Goal: Navigation & Orientation: Find specific page/section

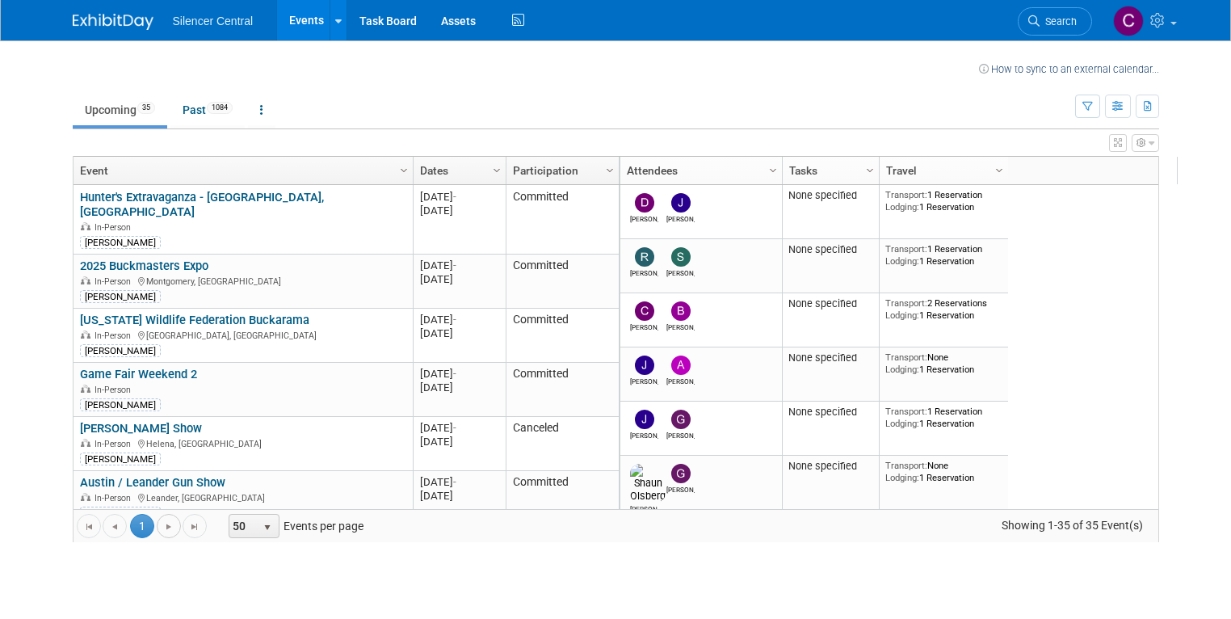
click at [162, 528] on span "Go to the next page" at bounding box center [168, 526] width 13 height 13
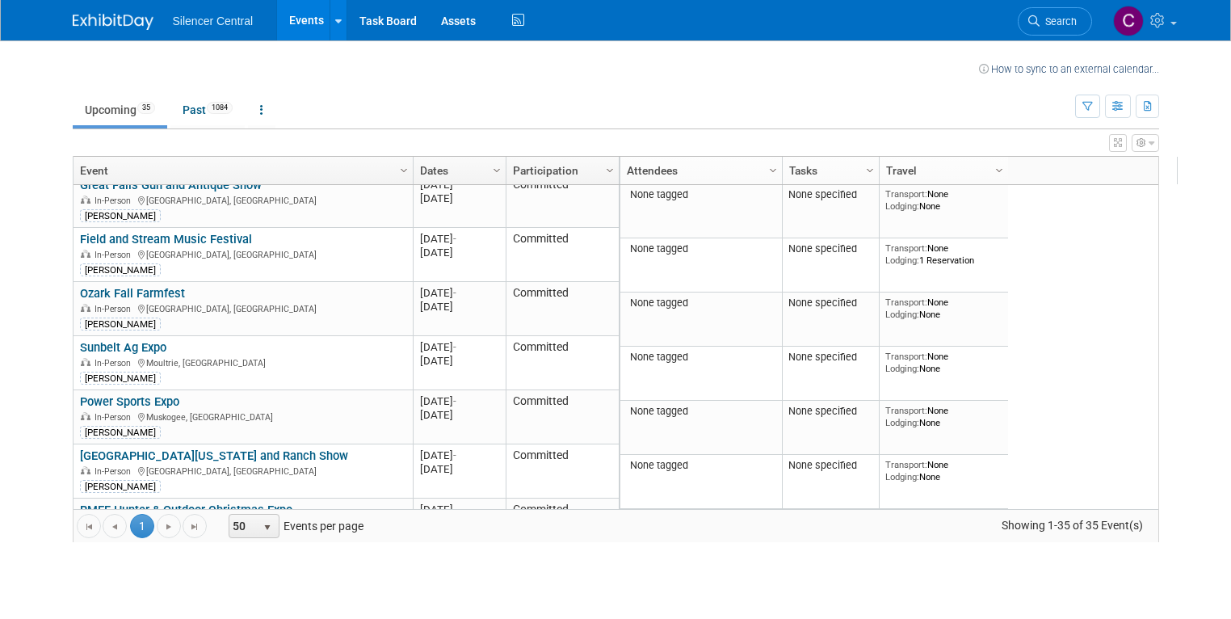
scroll to position [1396, 0]
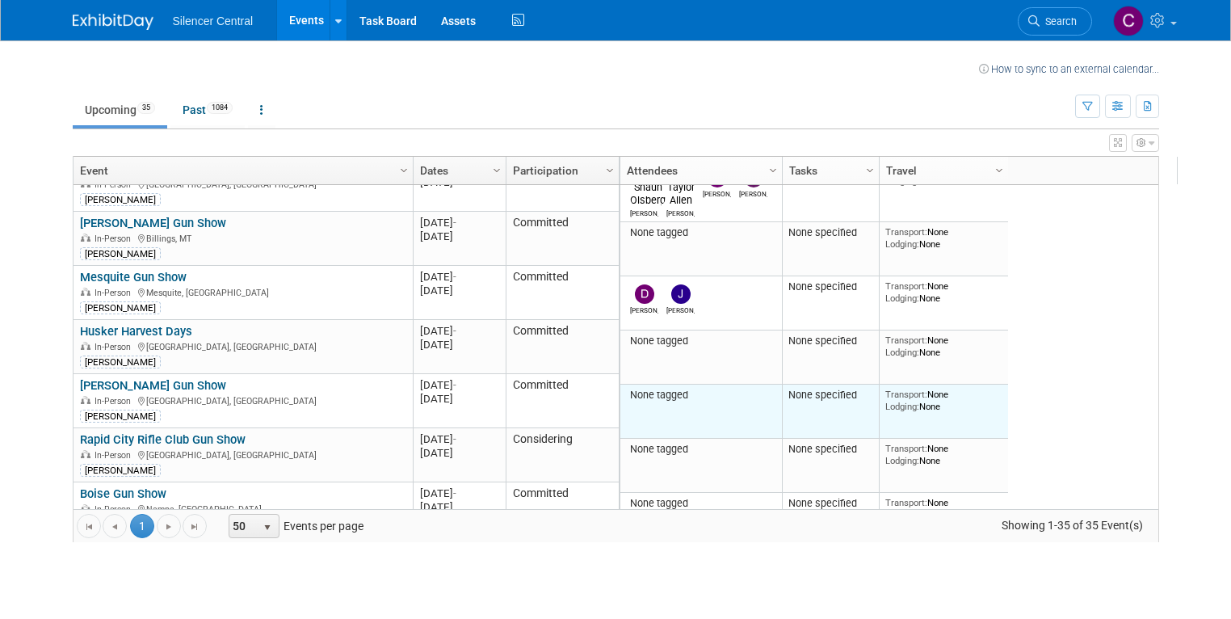
scroll to position [598, 0]
